Goal: Navigation & Orientation: Find specific page/section

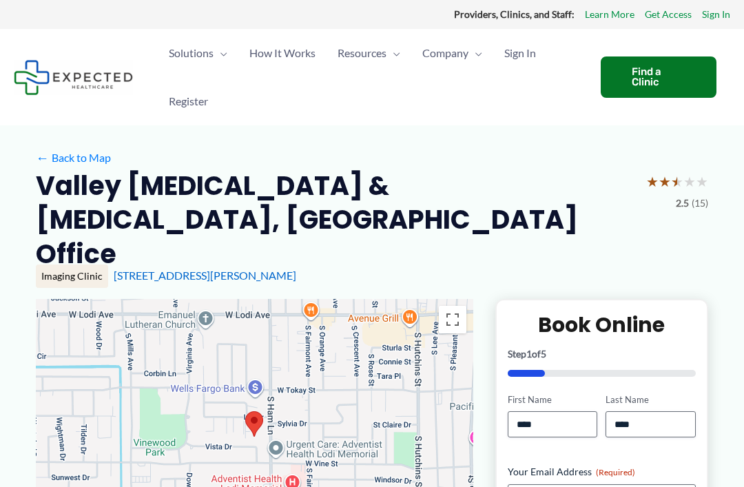
click at [503, 148] on div "← Back to Map" at bounding box center [372, 157] width 672 height 21
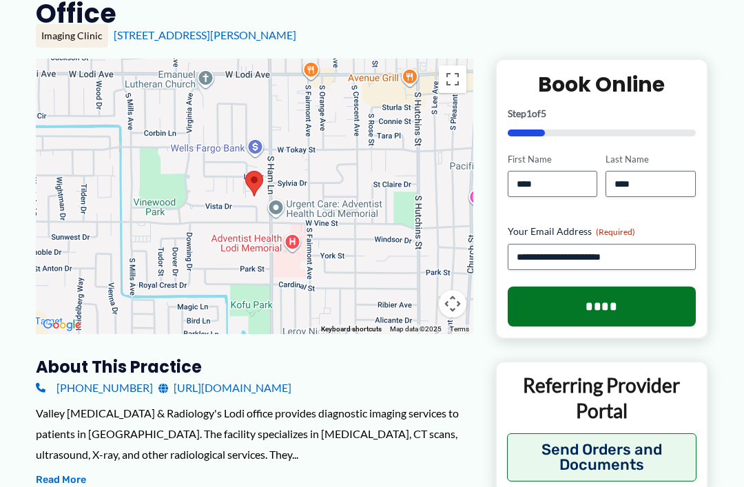
scroll to position [239, 0]
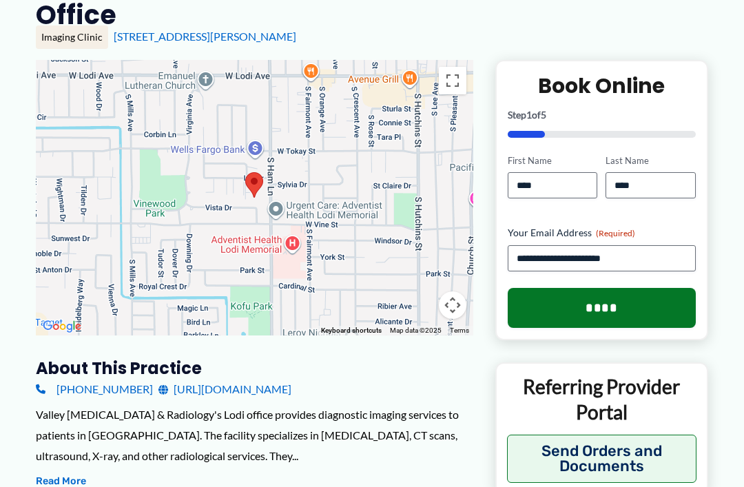
click at [75, 473] on button "Read More" at bounding box center [61, 481] width 50 height 17
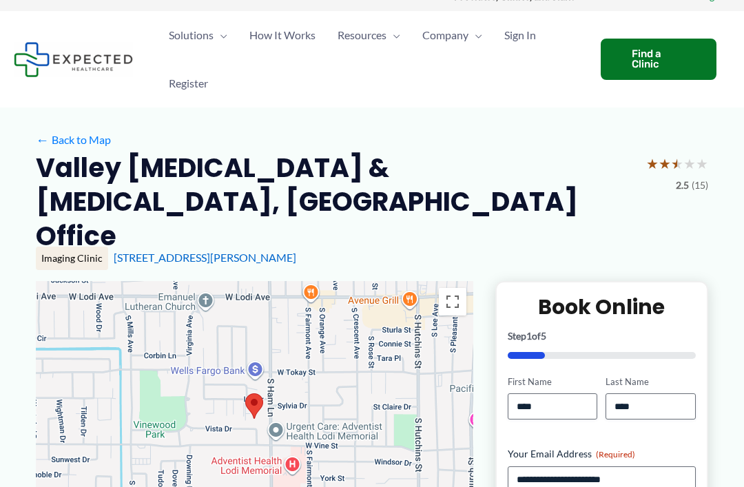
scroll to position [0, 0]
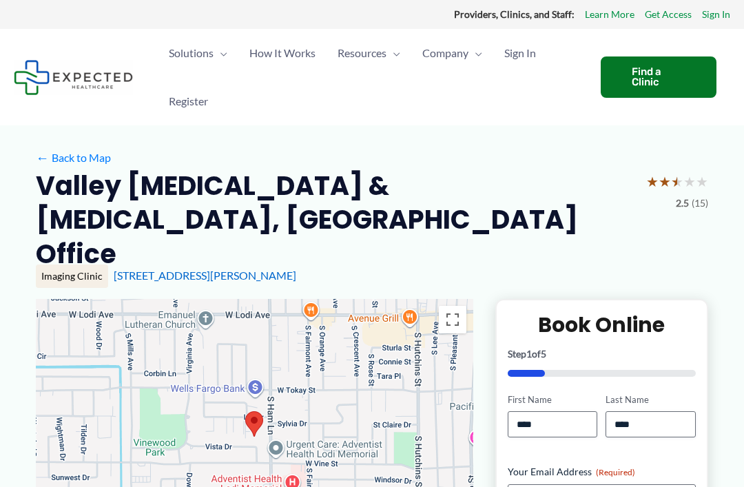
click at [531, 52] on span "Sign In" at bounding box center [520, 53] width 32 height 48
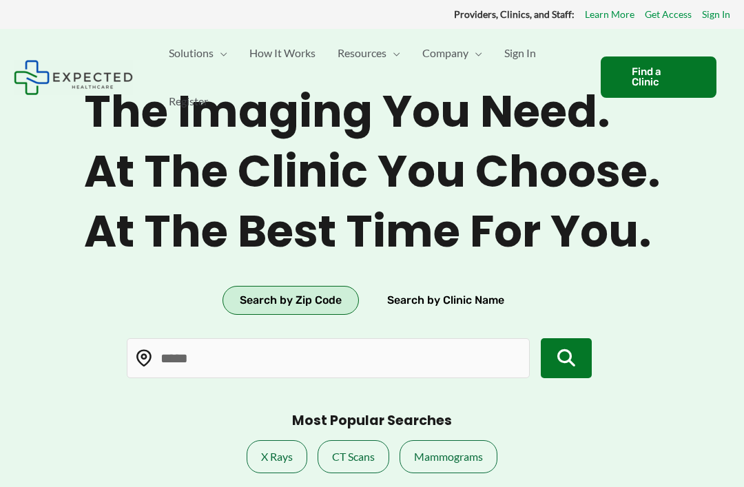
click at [297, 54] on span "How It Works" at bounding box center [282, 53] width 66 height 48
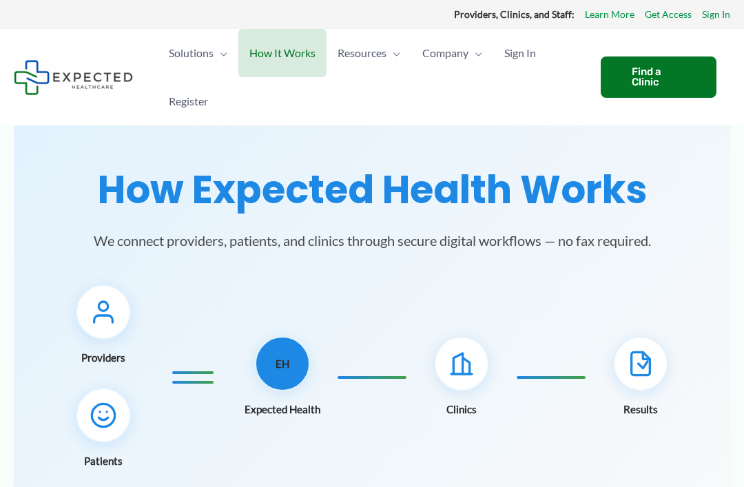
click at [194, 100] on span "Register" at bounding box center [188, 101] width 39 height 48
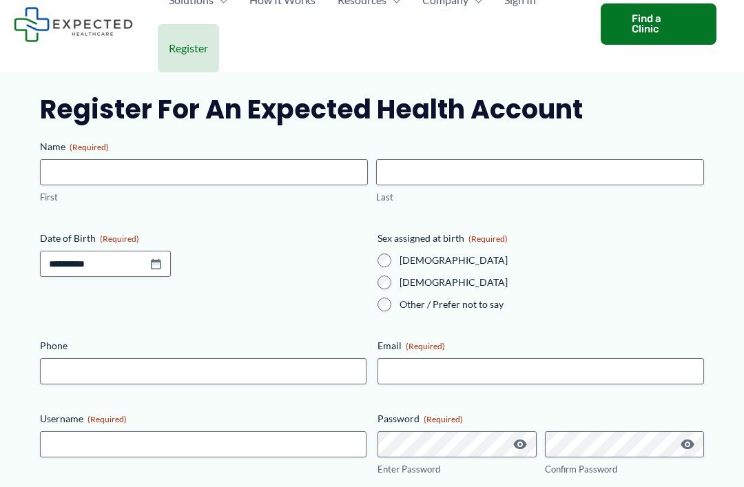
scroll to position [43, 0]
